Goal: Task Accomplishment & Management: Manage account settings

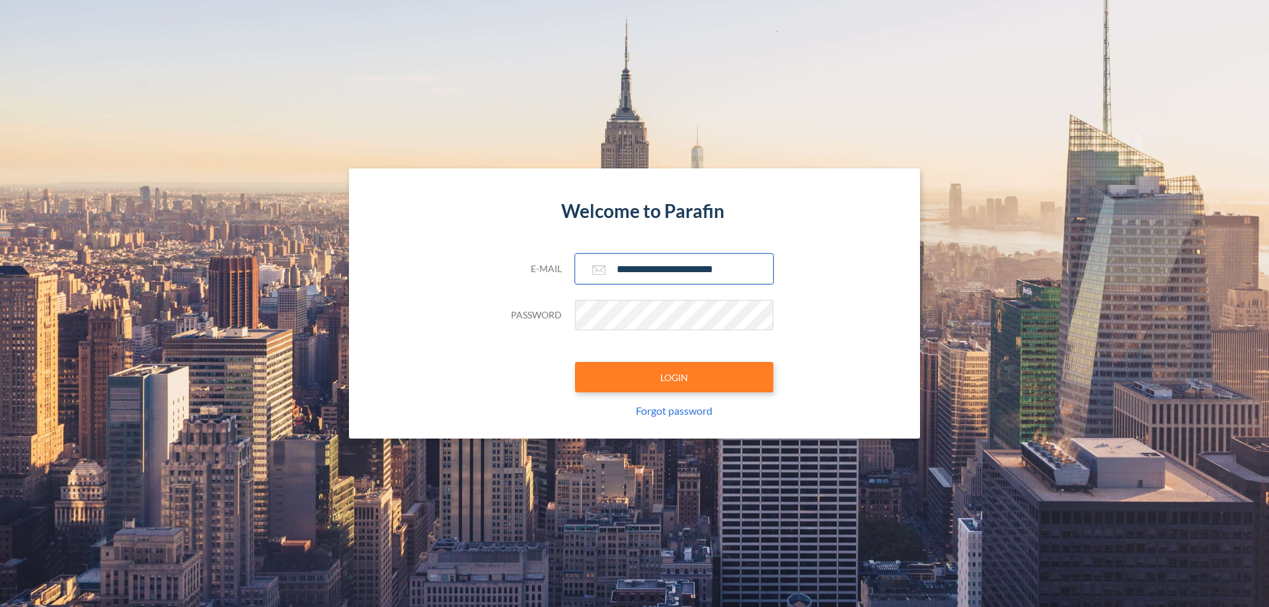
type input "**********"
click at [674, 377] on button "LOGIN" at bounding box center [674, 377] width 198 height 30
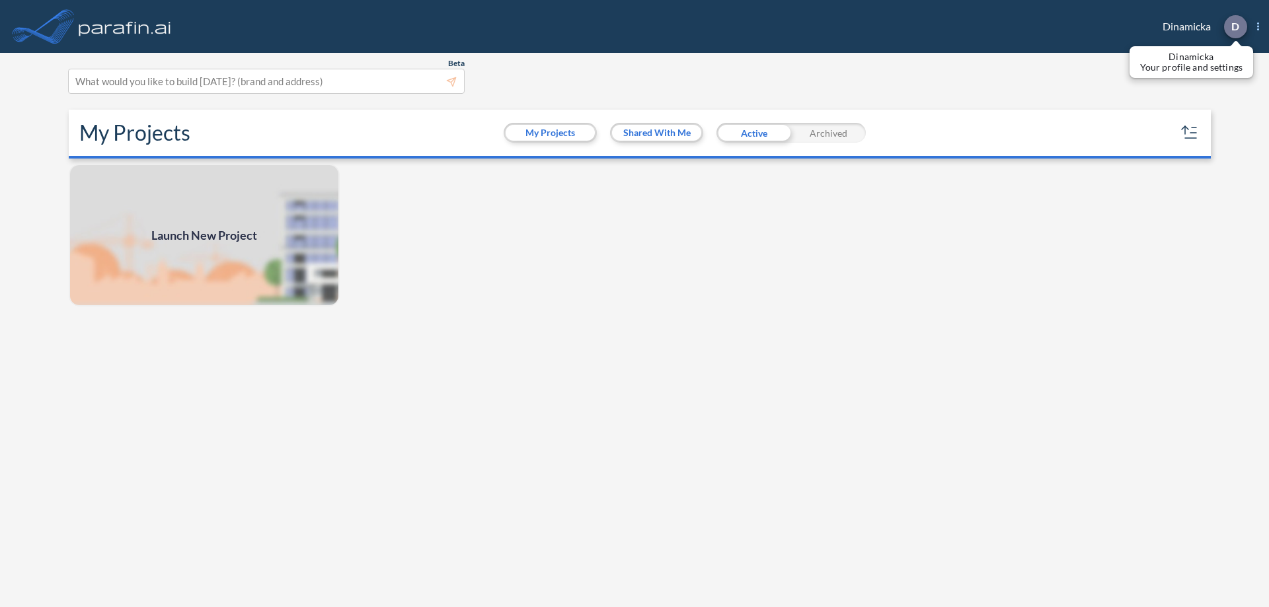
click at [1235, 26] on p "D" at bounding box center [1235, 26] width 8 height 12
